Goal: Navigation & Orientation: Find specific page/section

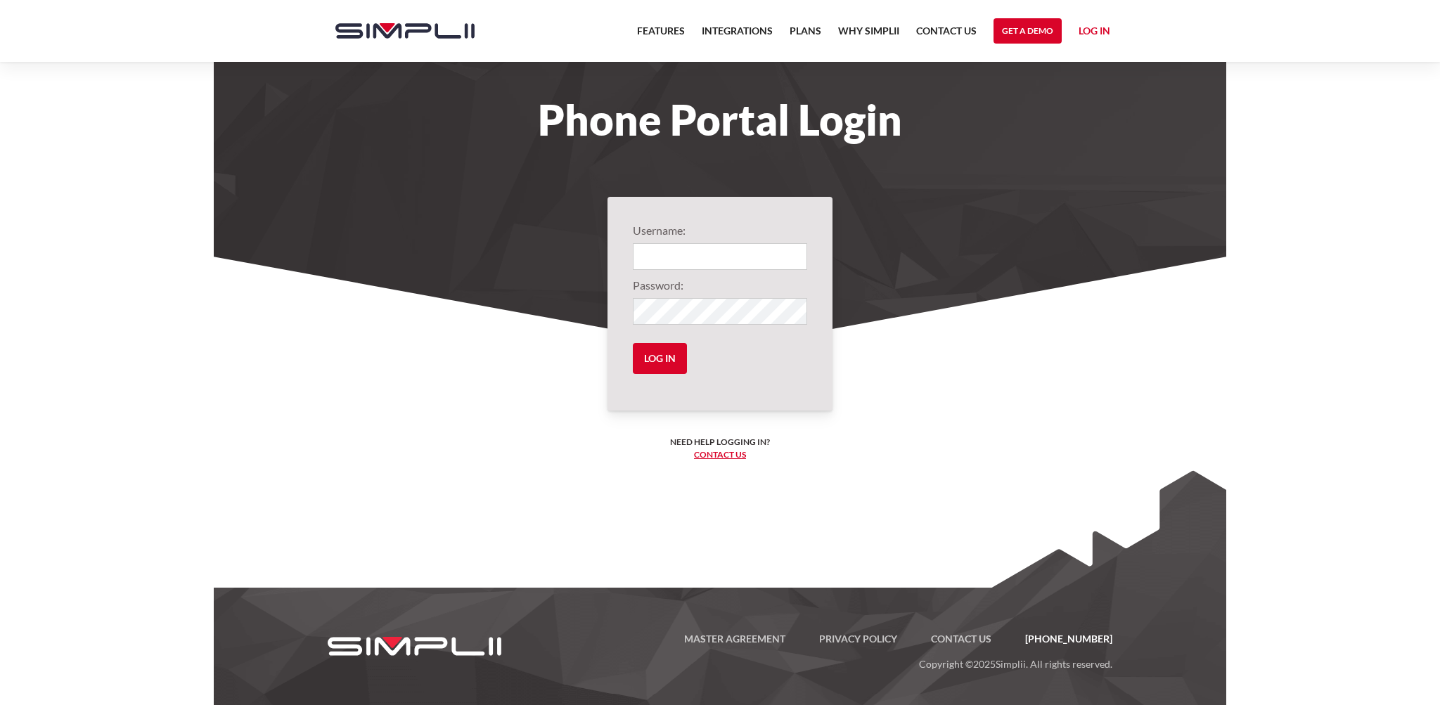
click at [661, 257] on input "Login" at bounding box center [720, 256] width 174 height 27
click at [633, 343] on input "Log in" at bounding box center [660, 358] width 54 height 31
click at [650, 354] on input "Log in" at bounding box center [660, 358] width 54 height 31
click at [675, 361] on input "Log in" at bounding box center [660, 358] width 54 height 31
drag, startPoint x: 672, startPoint y: 257, endPoint x: 619, endPoint y: 261, distance: 52.9
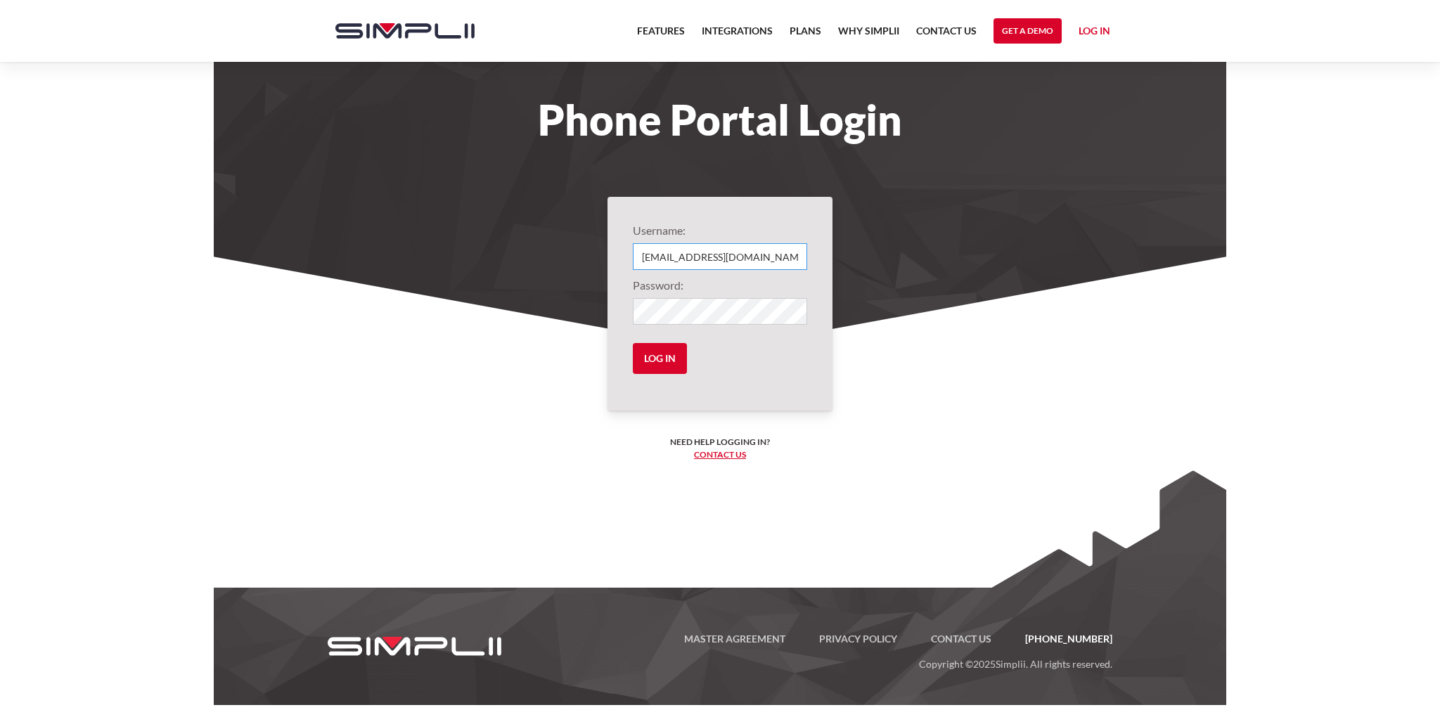
click at [619, 261] on div "Username: contact@paramountclaimservices.com Password: Log in Need help logging…" at bounding box center [720, 304] width 225 height 214
type input "rickm@paramountclaimservices.com"
click at [563, 323] on section "Username: rickm@paramountclaimservices.com Password: Log in Need help logging i…" at bounding box center [720, 439] width 1013 height 365
click at [633, 343] on input "Log in" at bounding box center [660, 358] width 54 height 31
click at [648, 357] on input "Log in" at bounding box center [660, 358] width 54 height 31
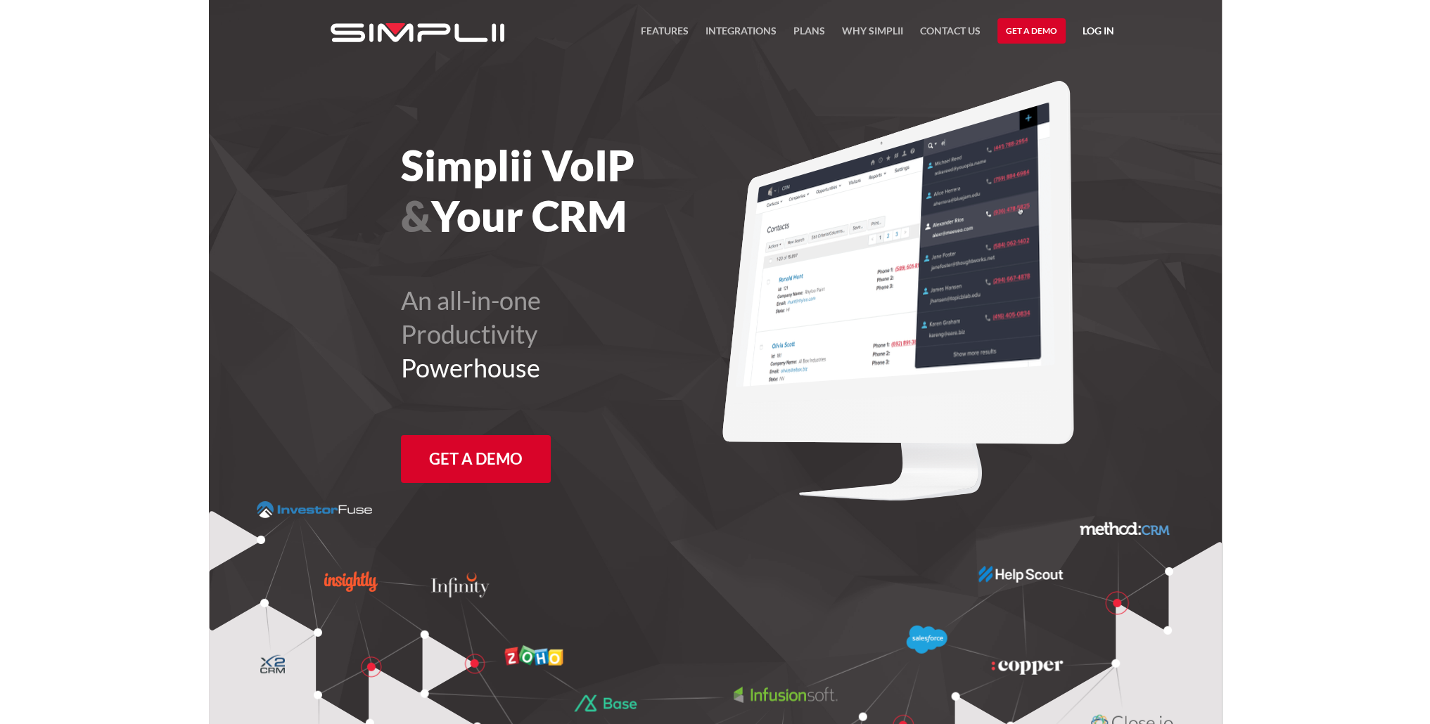
click at [1096, 33] on link "Log in" at bounding box center [1098, 33] width 32 height 21
click at [1063, 66] on link "Manager Portal" at bounding box center [1061, 73] width 89 height 23
click at [1041, 94] on link "Payment Portal" at bounding box center [1062, 95] width 86 height 23
click at [954, 30] on link "Contact US" at bounding box center [950, 35] width 60 height 24
